Goal: Task Accomplishment & Management: Use online tool/utility

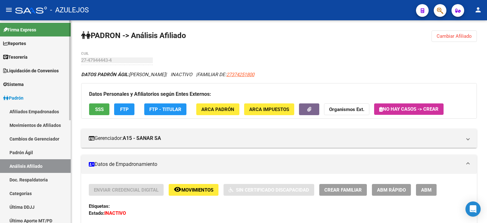
click at [17, 152] on link "Padrón Ágil" at bounding box center [35, 153] width 71 height 14
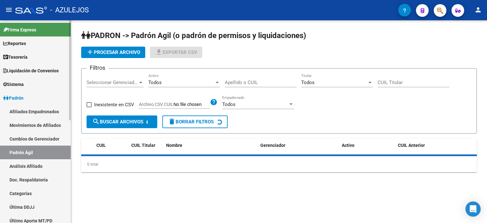
click at [22, 167] on link "Análisis Afiliado" at bounding box center [35, 166] width 71 height 14
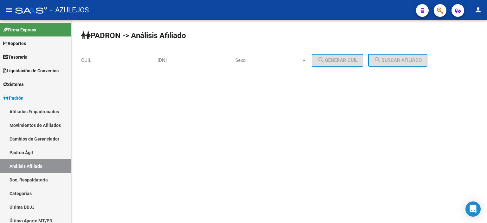
click at [196, 63] on div "DNI" at bounding box center [195, 58] width 72 height 14
click at [195, 62] on input "DNI" at bounding box center [195, 60] width 72 height 6
type input "18411662"
click at [278, 62] on span "Sexo" at bounding box center [268, 60] width 66 height 6
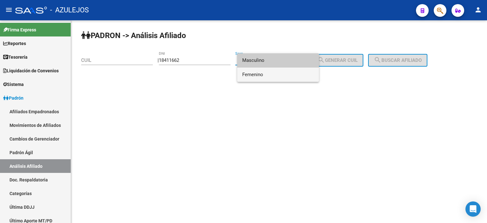
click at [279, 73] on span "Femenino" at bounding box center [278, 75] width 72 height 14
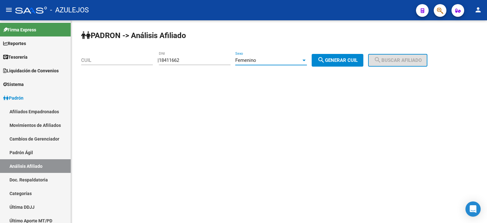
click at [335, 62] on span "search Generar CUIL" at bounding box center [337, 60] width 40 height 6
type input "27-18411662-1"
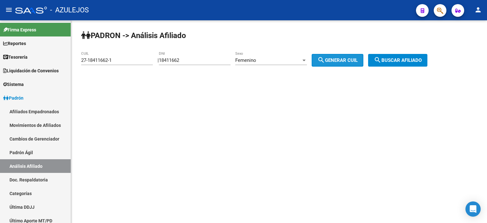
click at [397, 58] on span "search Buscar afiliado" at bounding box center [398, 60] width 48 height 6
